Goal: Task Accomplishment & Management: Complete application form

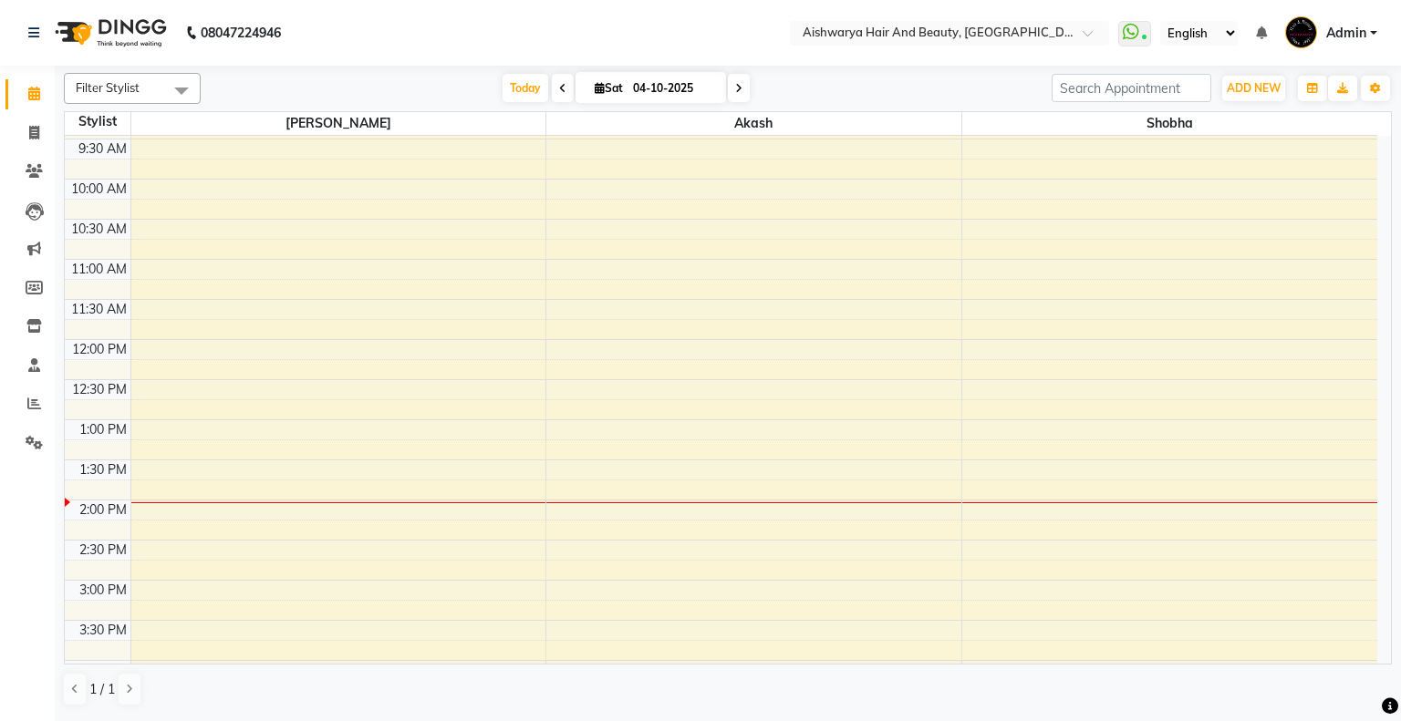
scroll to position [274, 0]
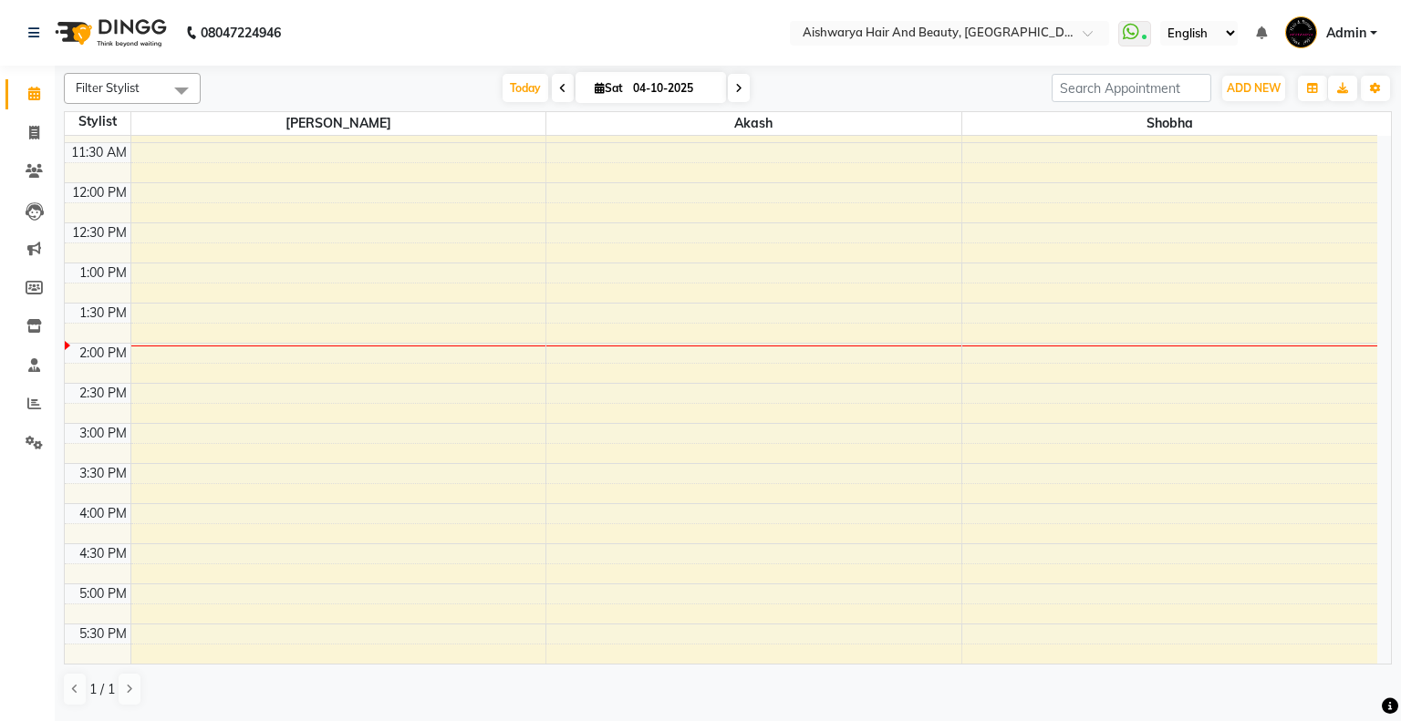
click at [615, 264] on div "8:00 AM 8:30 AM 9:00 AM 9:30 AM 10:00 AM 10:30 AM 11:00 AM 11:30 AM 12:00 PM 12…" at bounding box center [721, 383] width 1312 height 1042
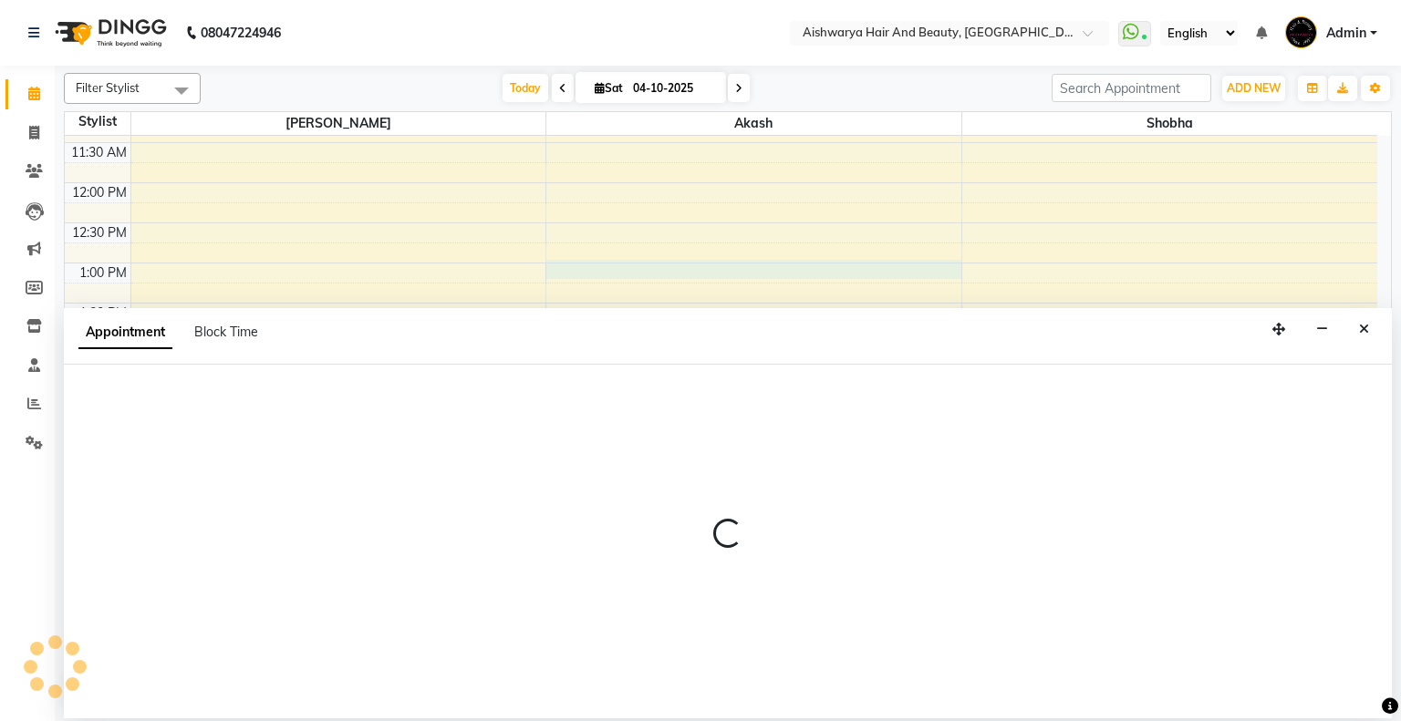
select select "19059"
select select "780"
select select "tentative"
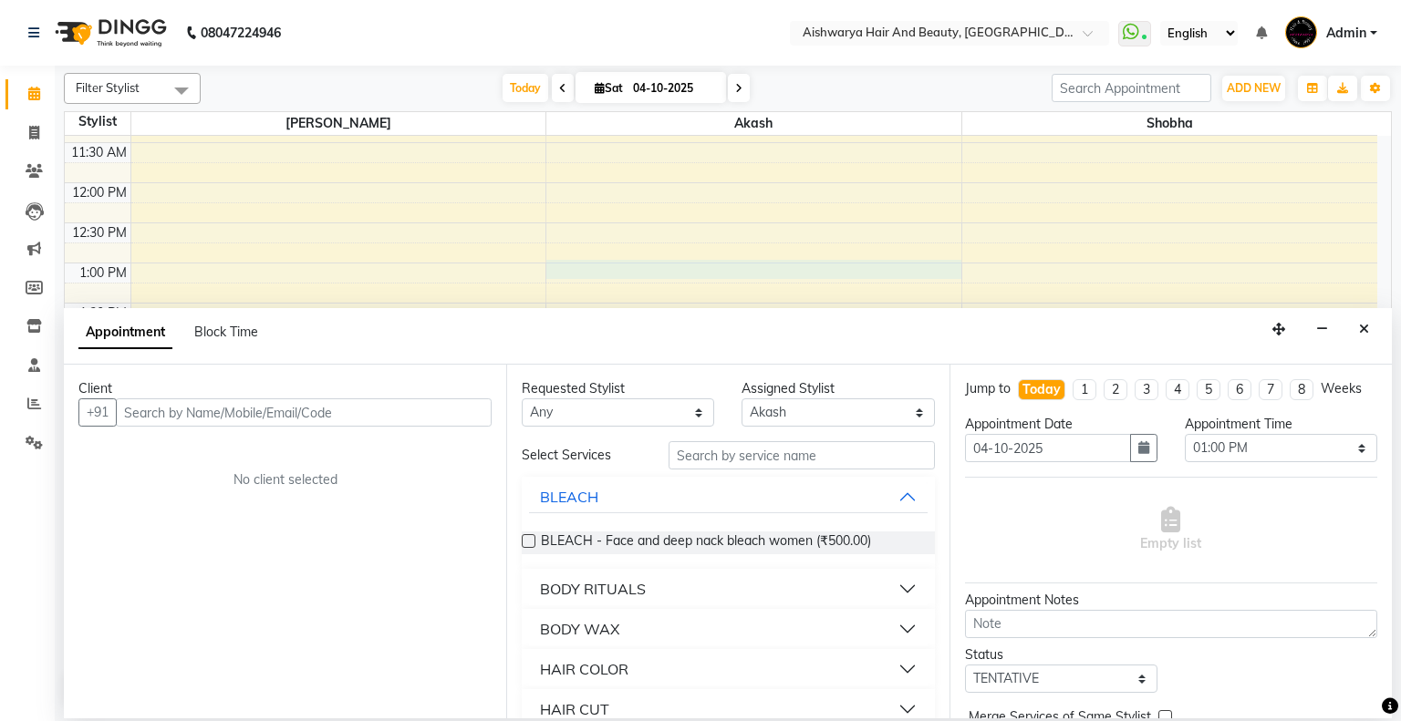
click at [358, 413] on input "text" at bounding box center [304, 412] width 376 height 28
click at [1377, 328] on div "Appointment Block Time" at bounding box center [728, 336] width 1328 height 57
click at [1371, 332] on button "Close" at bounding box center [1363, 329] width 26 height 28
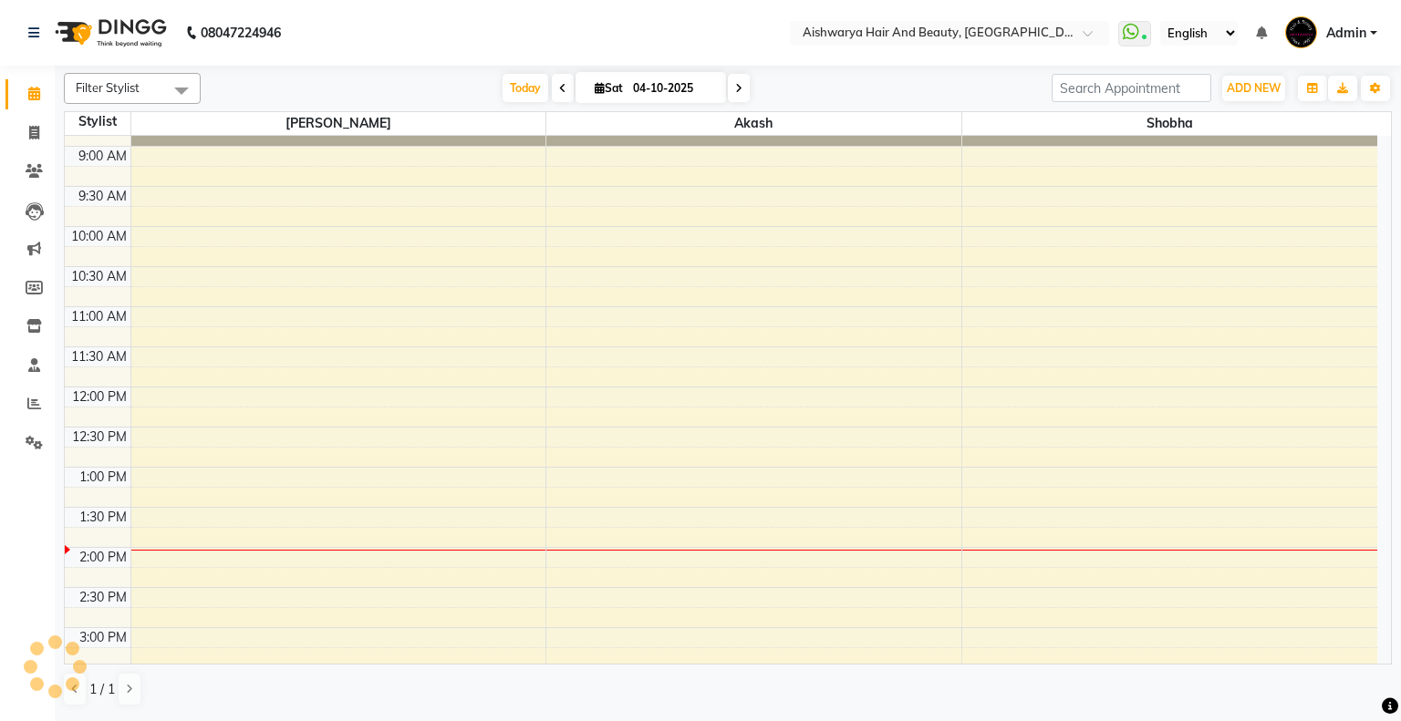
scroll to position [0, 0]
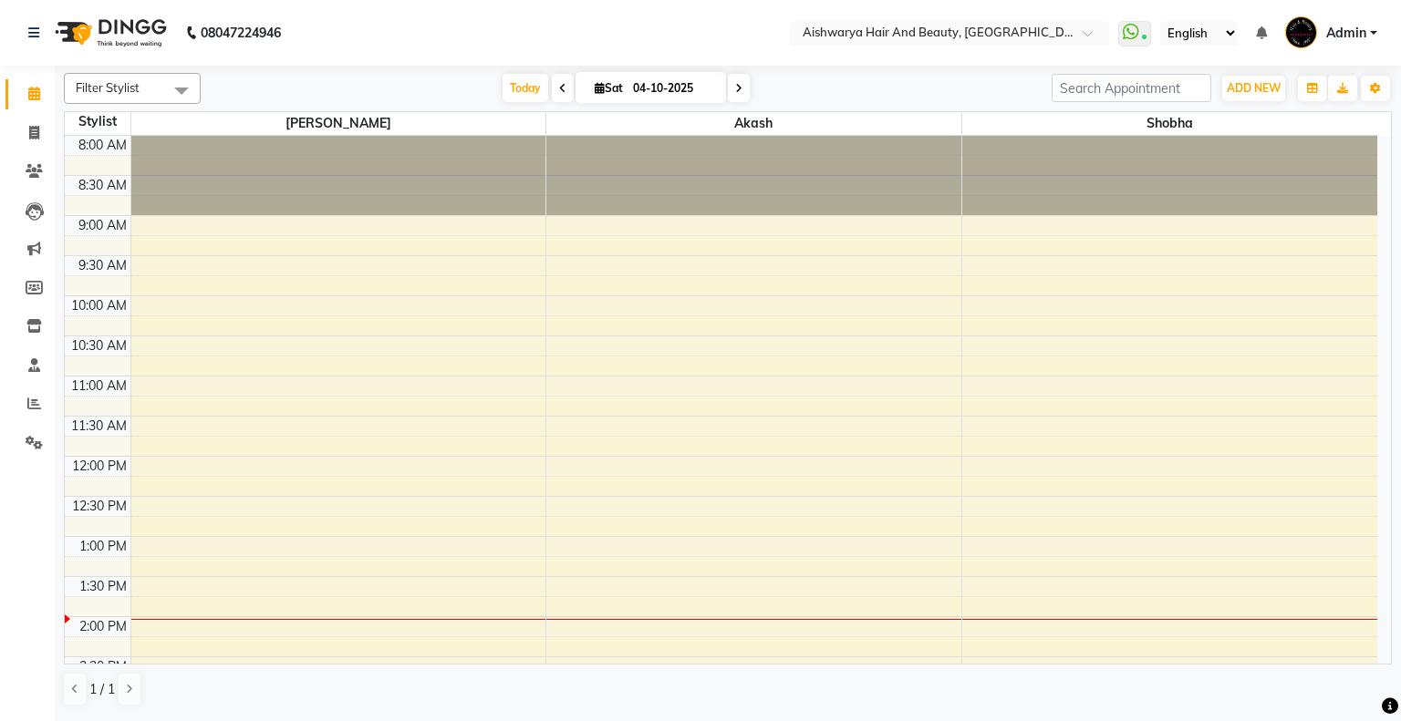
click at [568, 518] on div "8:00 AM 8:30 AM 9:00 AM 9:30 AM 10:00 AM 10:30 AM 11:00 AM 11:30 AM 12:00 PM 12…" at bounding box center [721, 657] width 1312 height 1042
select select "19059"
select select "tentative"
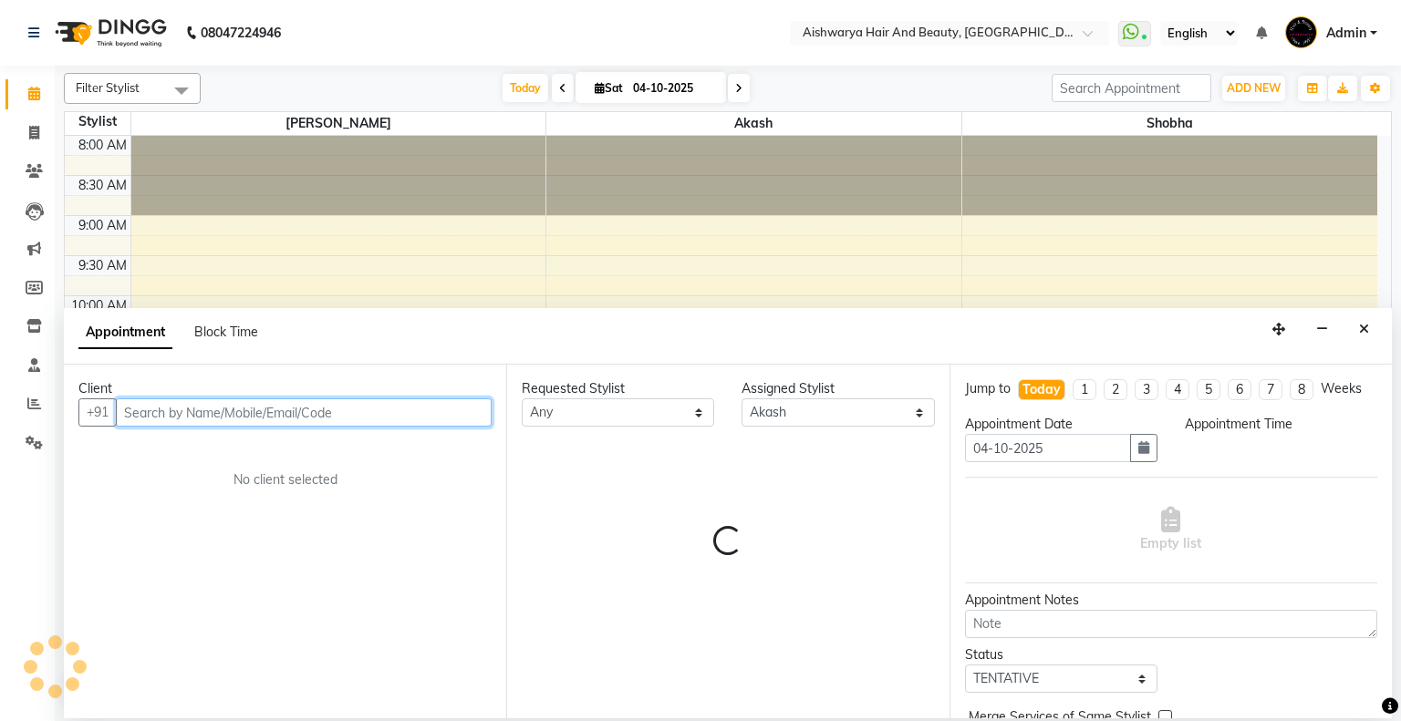
select select "765"
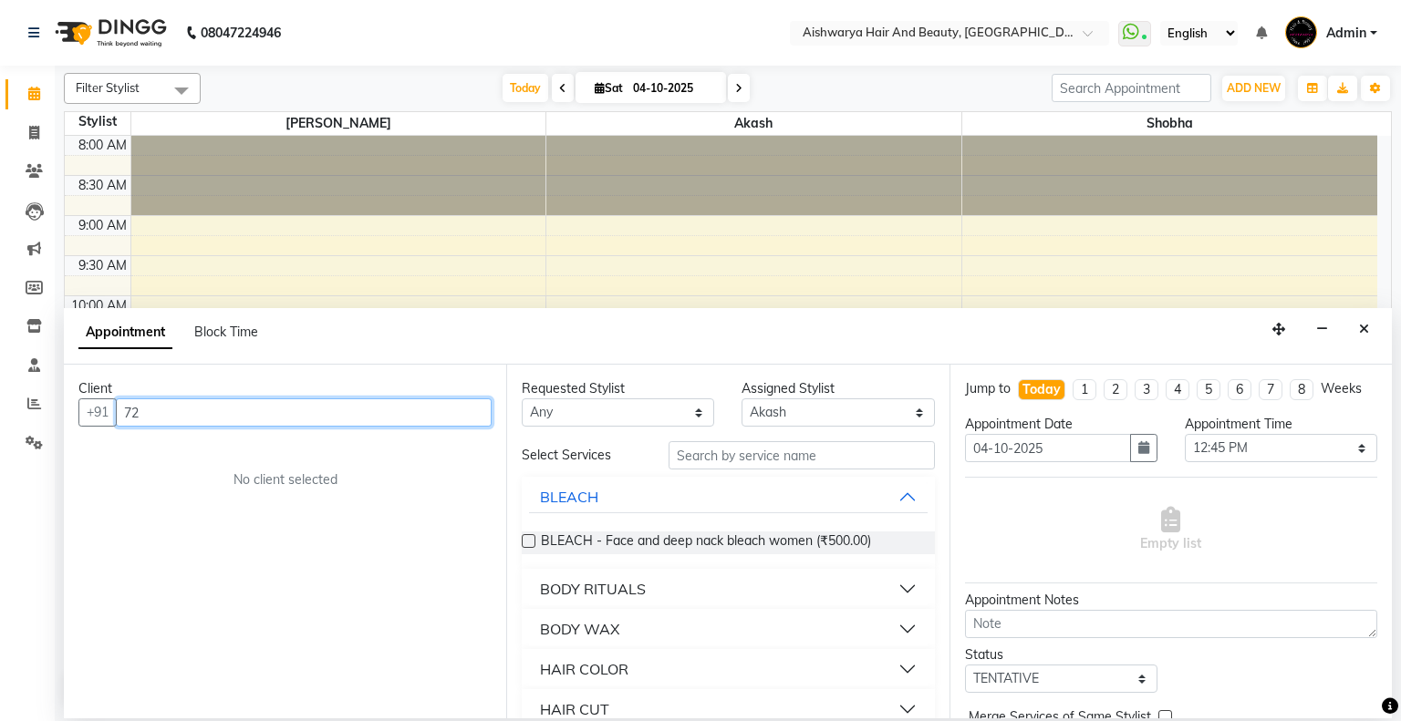
type input "7"
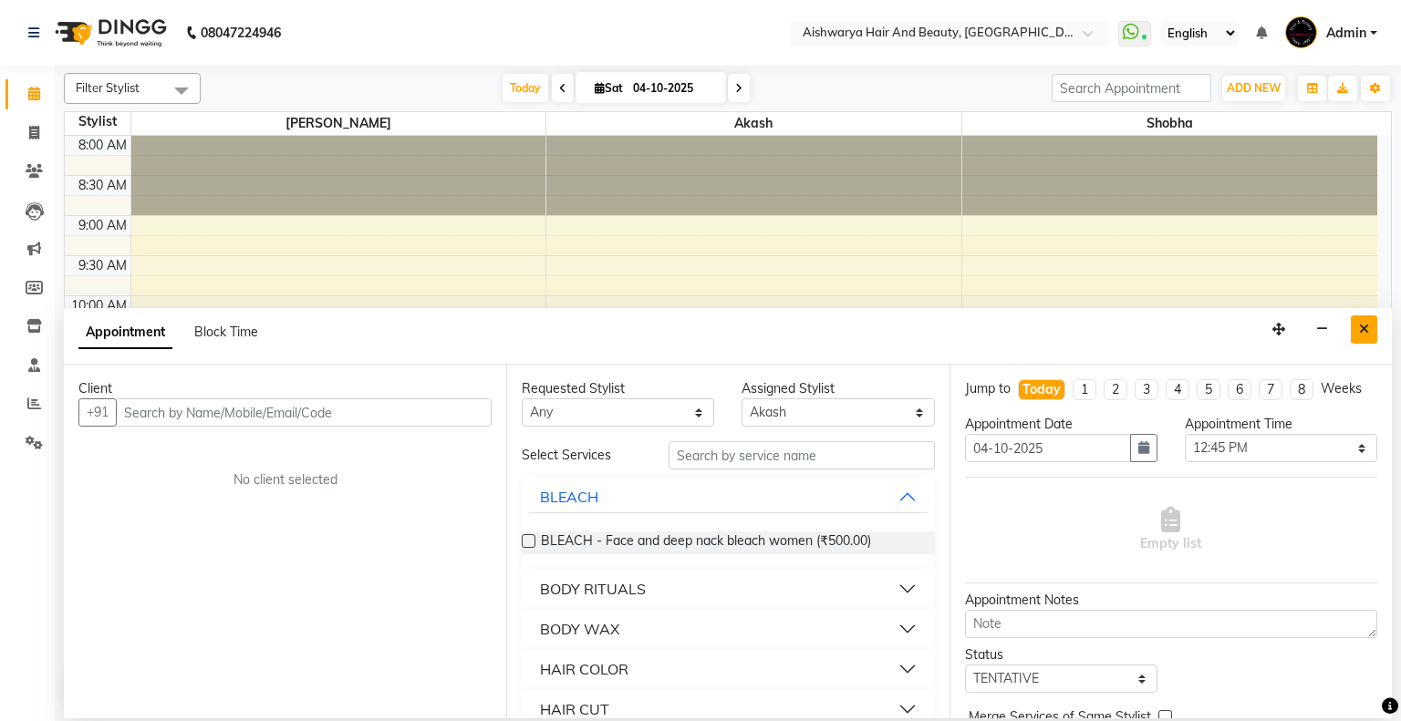
click at [1366, 333] on icon "Close" at bounding box center [1364, 329] width 10 height 13
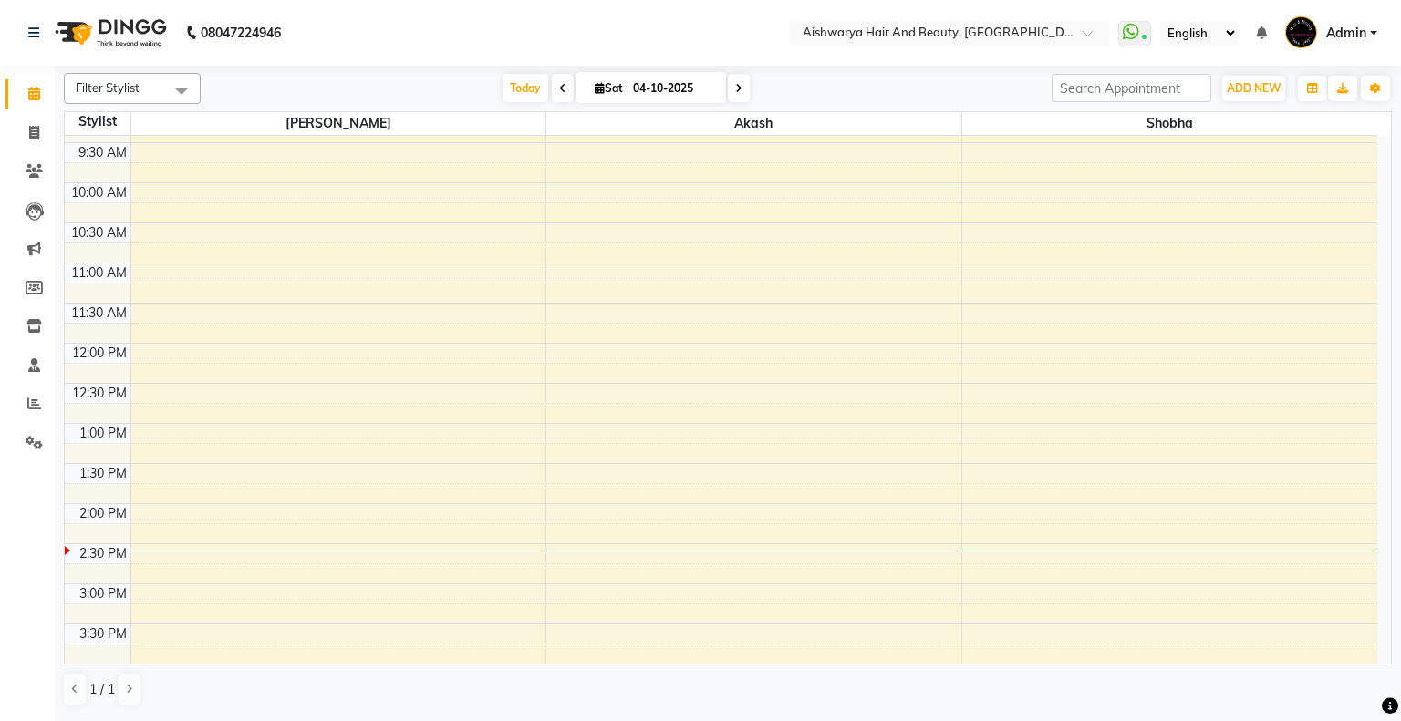
scroll to position [274, 0]
